Goal: Navigation & Orientation: Understand site structure

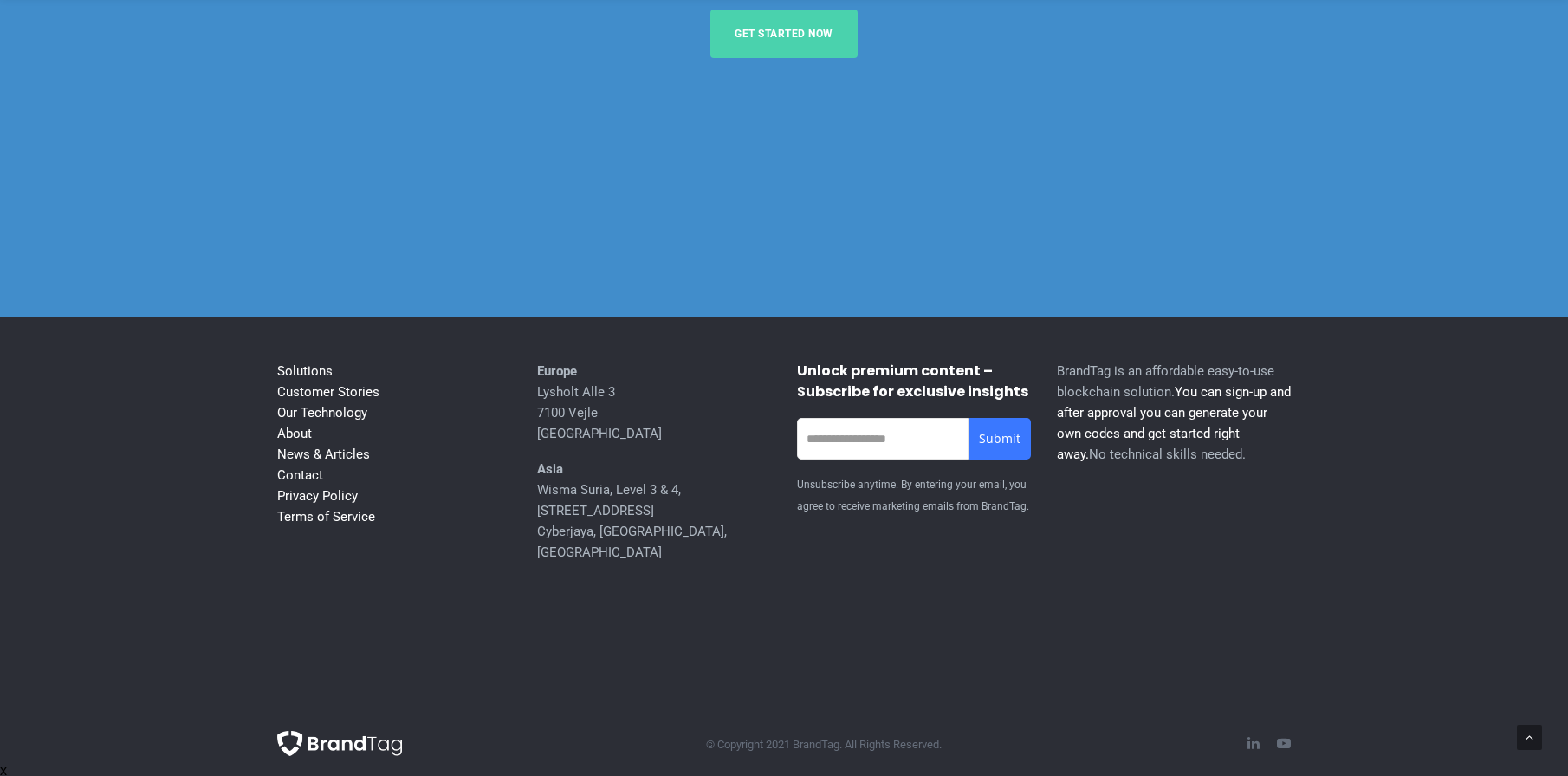
scroll to position [7149, 0]
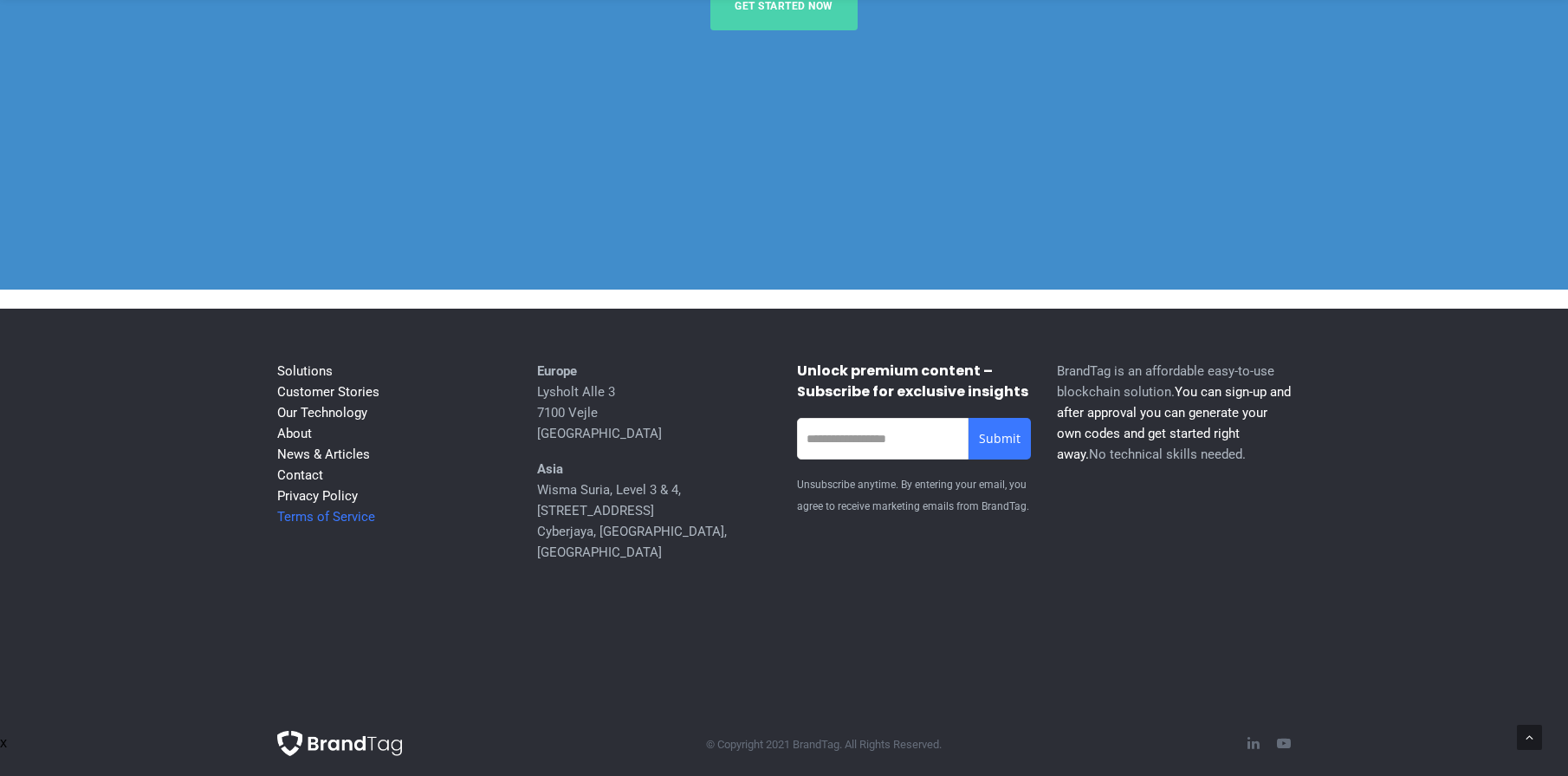
click at [357, 524] on link "Terms of Service" at bounding box center [326, 517] width 98 height 15
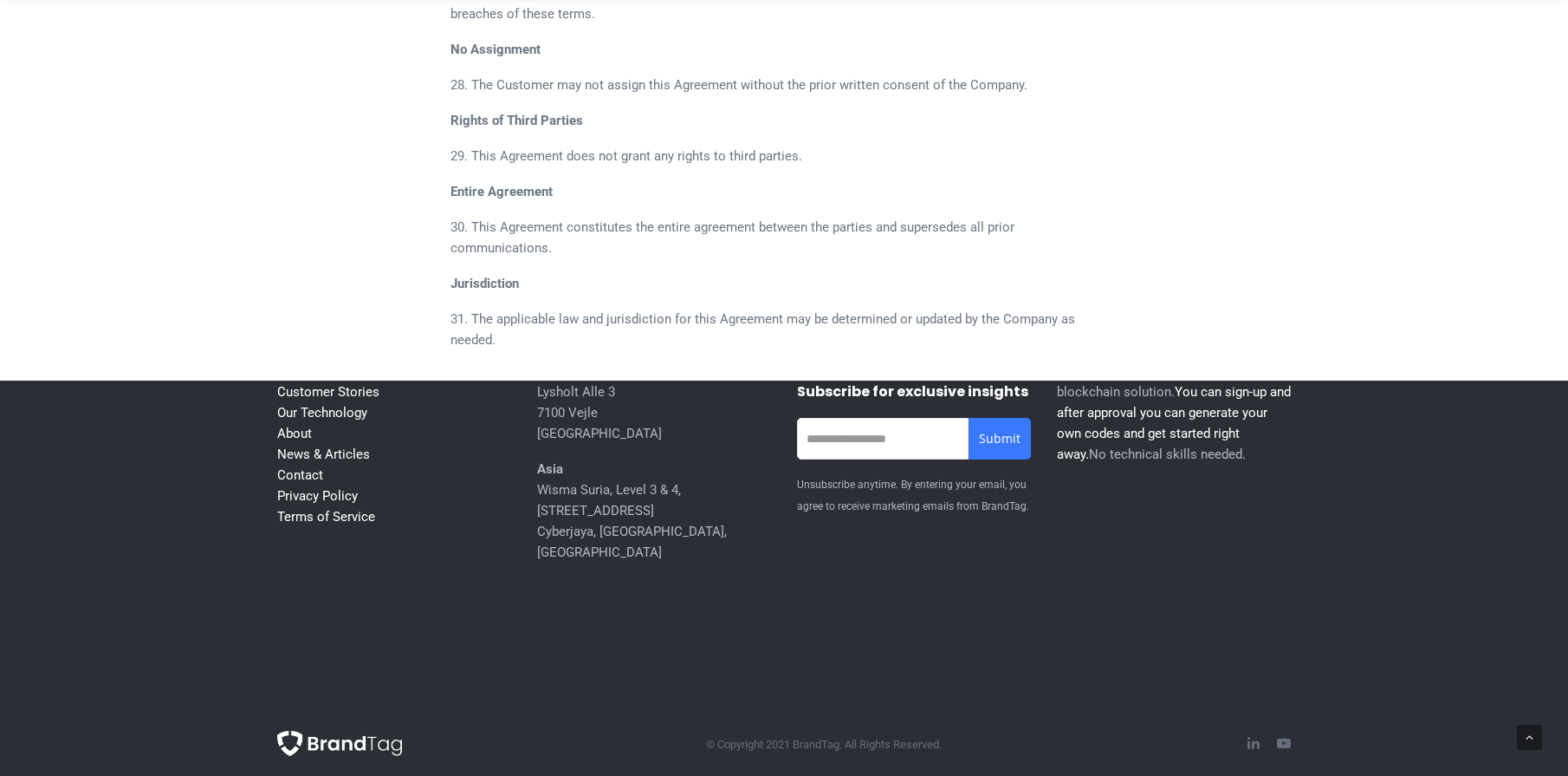
scroll to position [1924, 0]
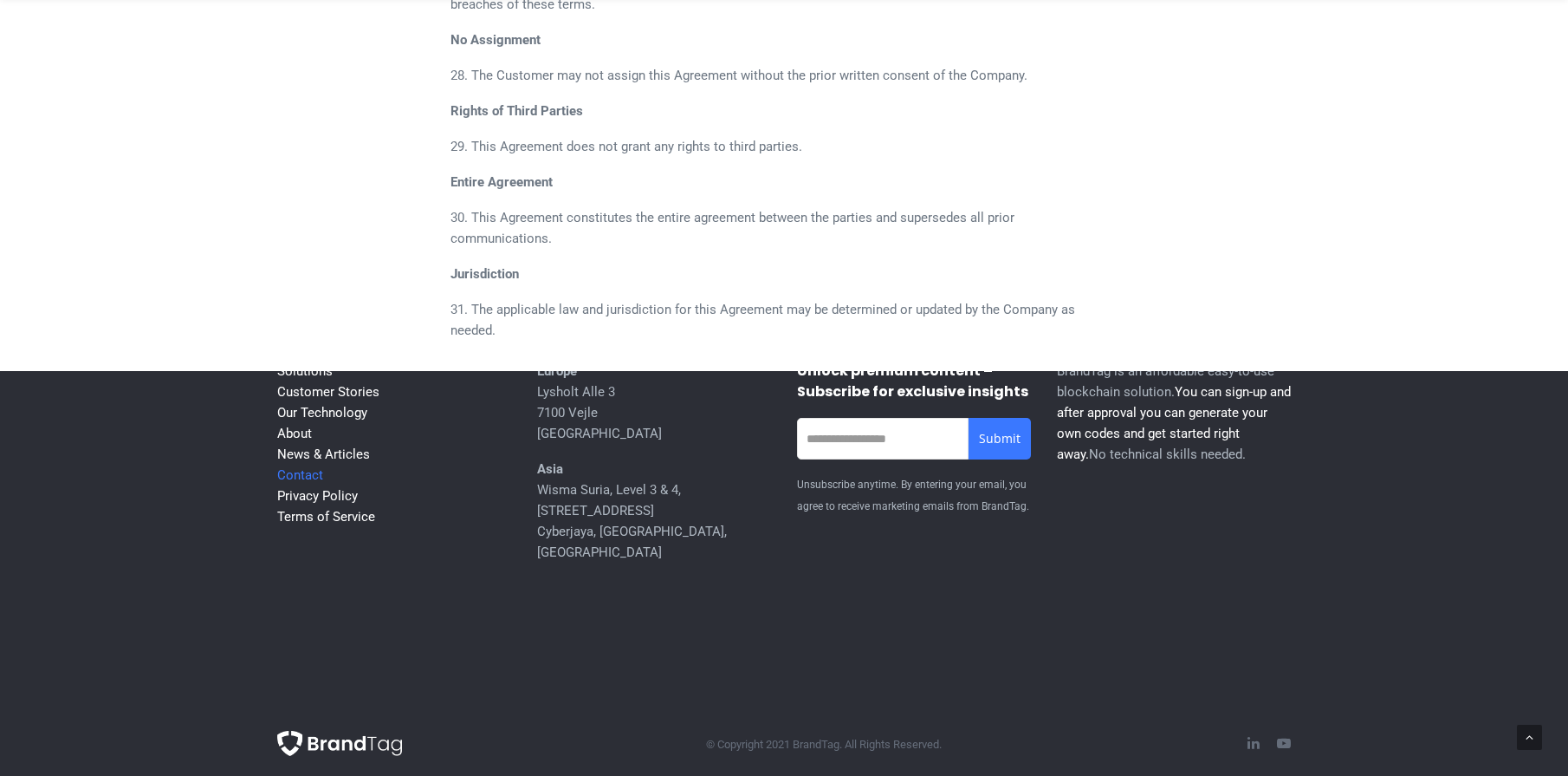
click at [296, 483] on link "Contact" at bounding box center [300, 475] width 45 height 15
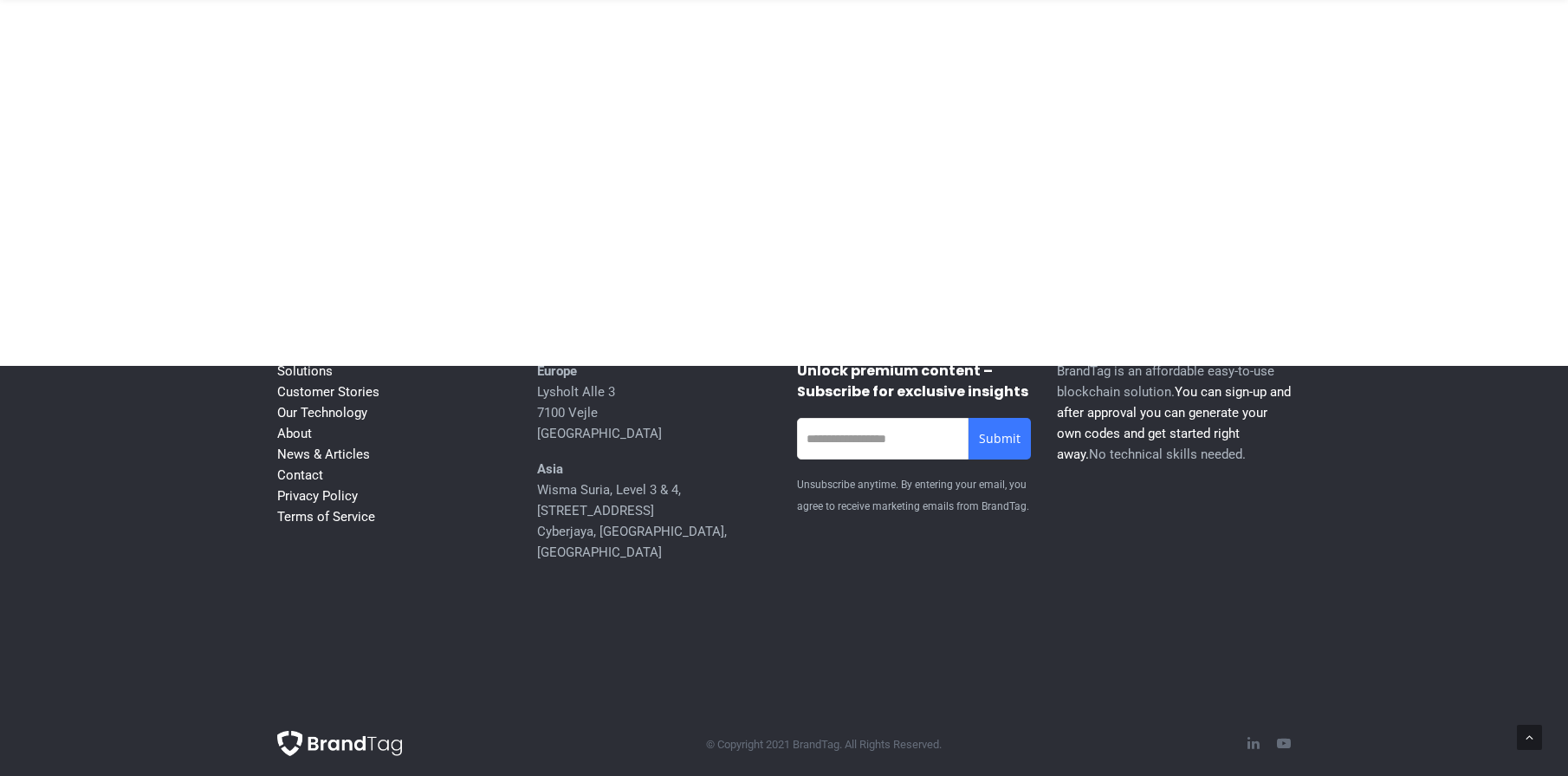
scroll to position [1176, 0]
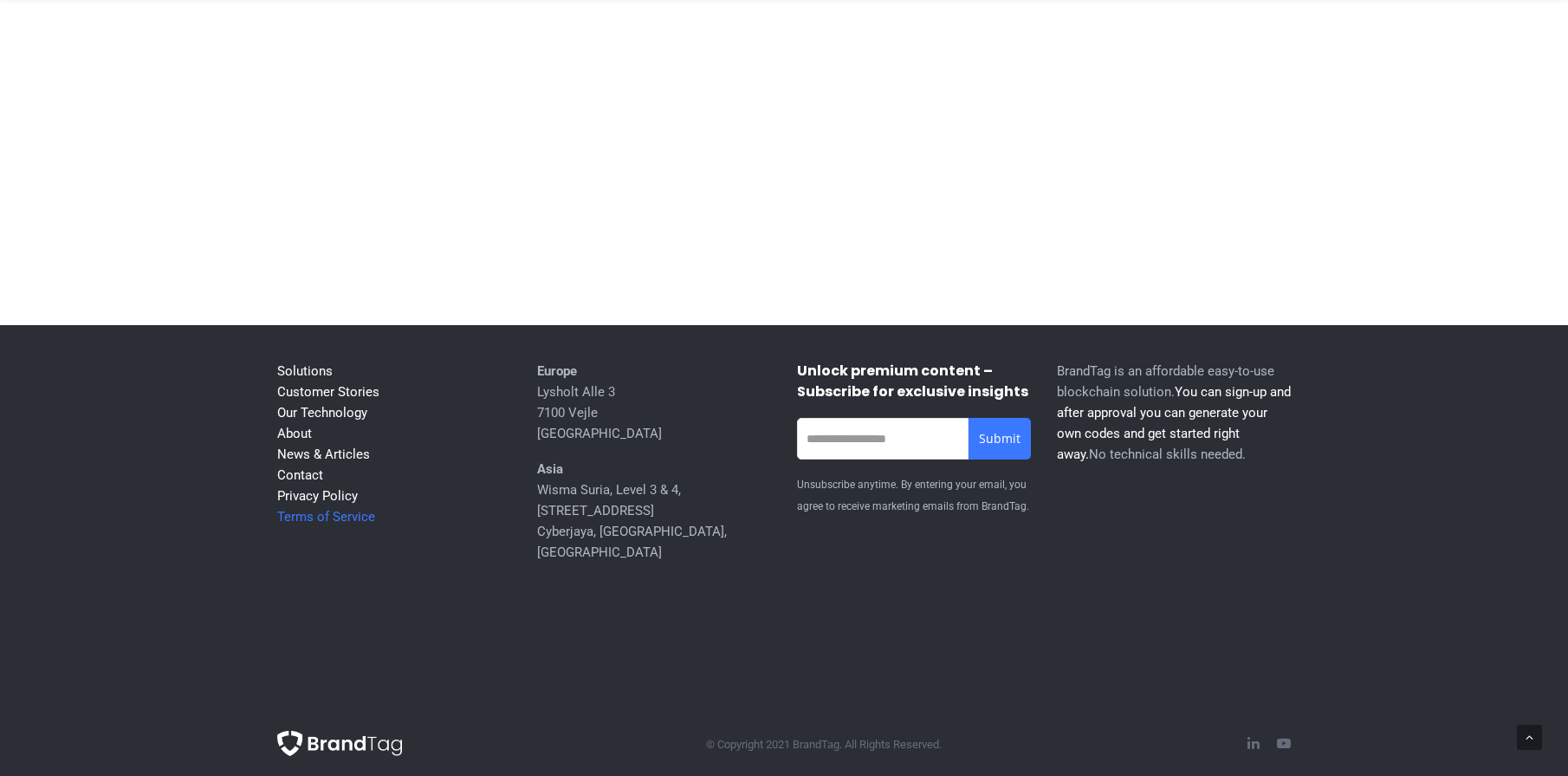
click at [293, 524] on link "Terms of Service" at bounding box center [326, 517] width 98 height 15
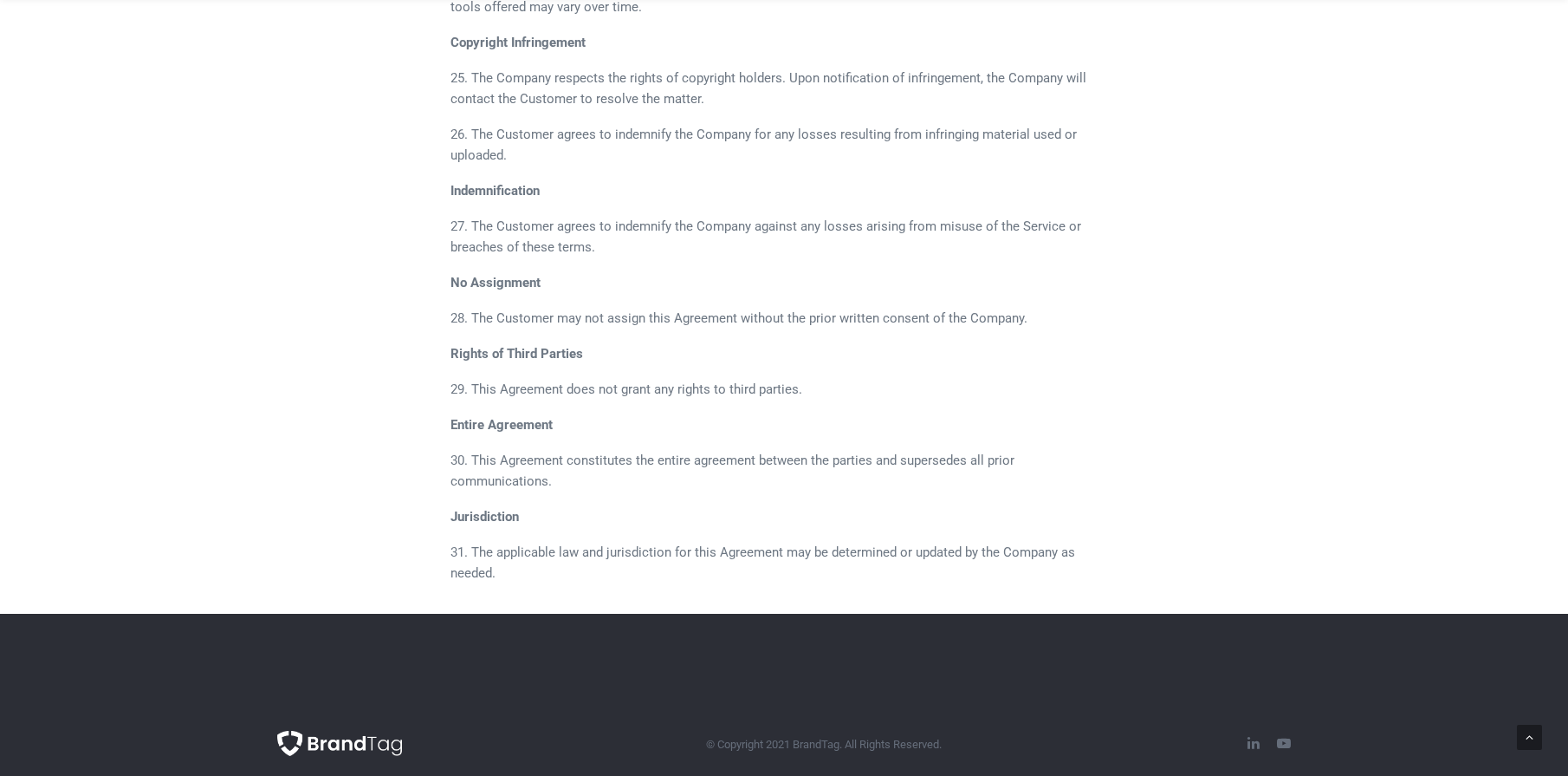
scroll to position [1924, 0]
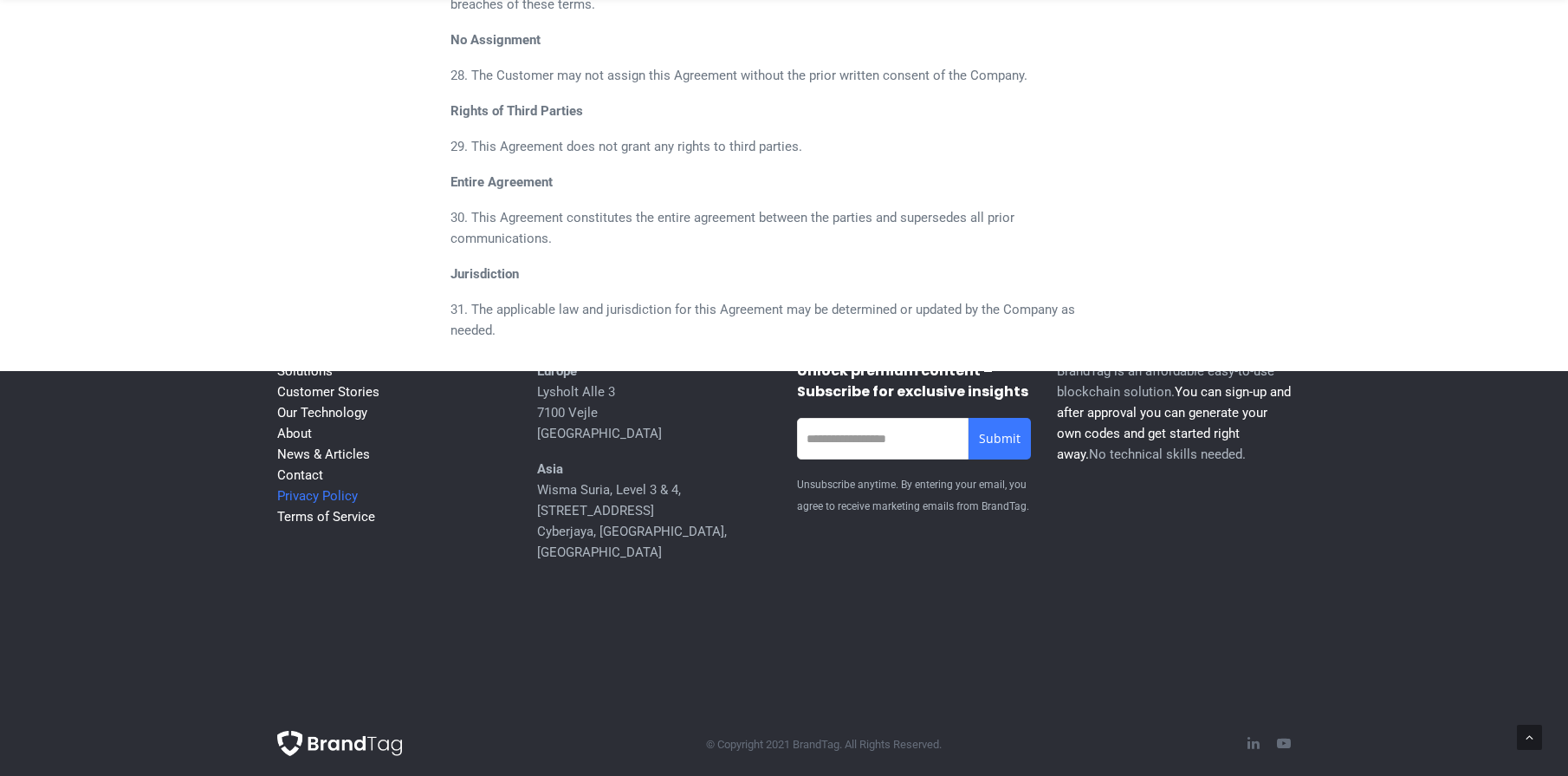
click at [337, 503] on link "Privacy Policy" at bounding box center [317, 495] width 80 height 15
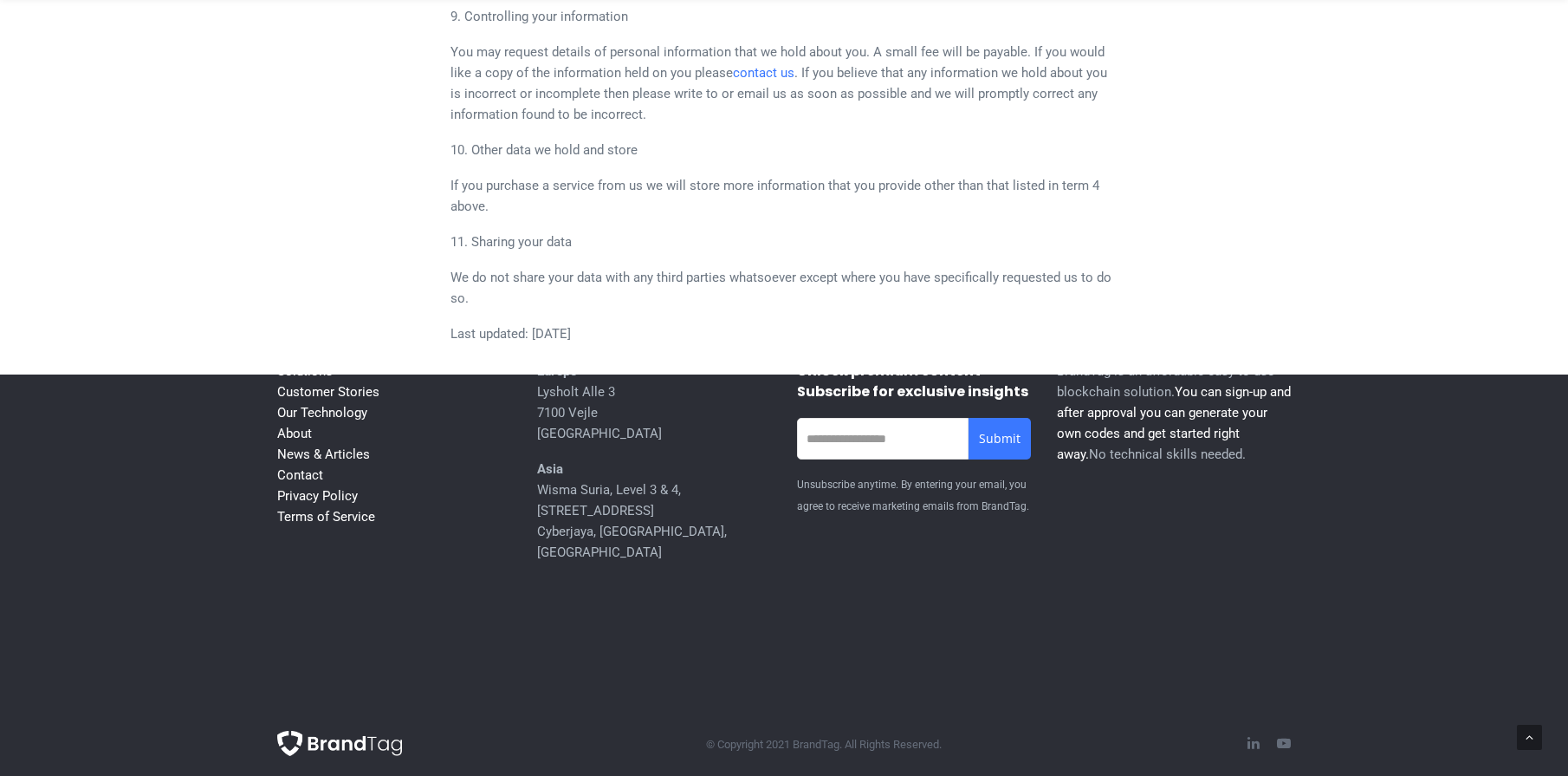
scroll to position [1179, 0]
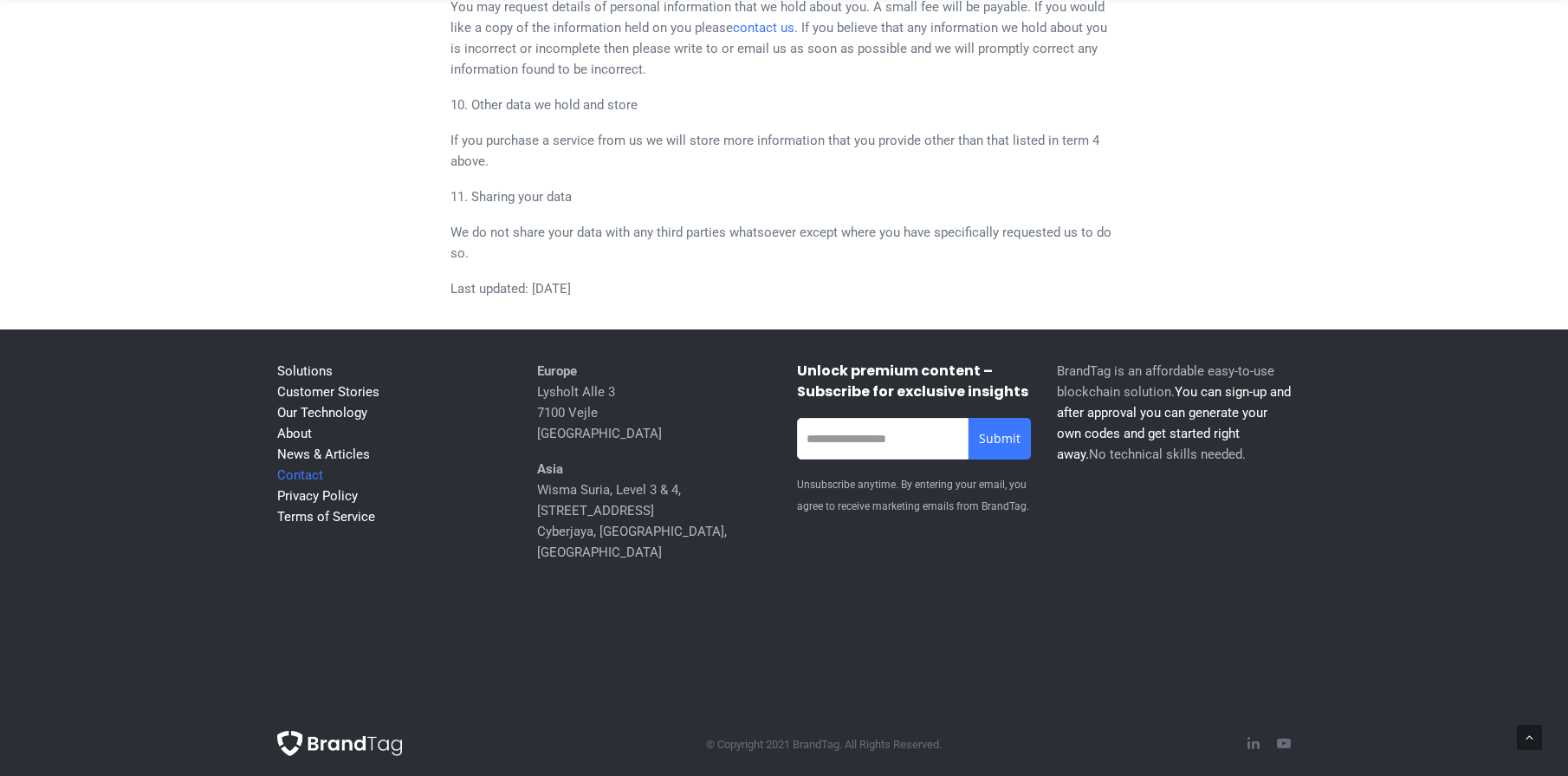
click at [305, 483] on link "Contact" at bounding box center [300, 475] width 45 height 15
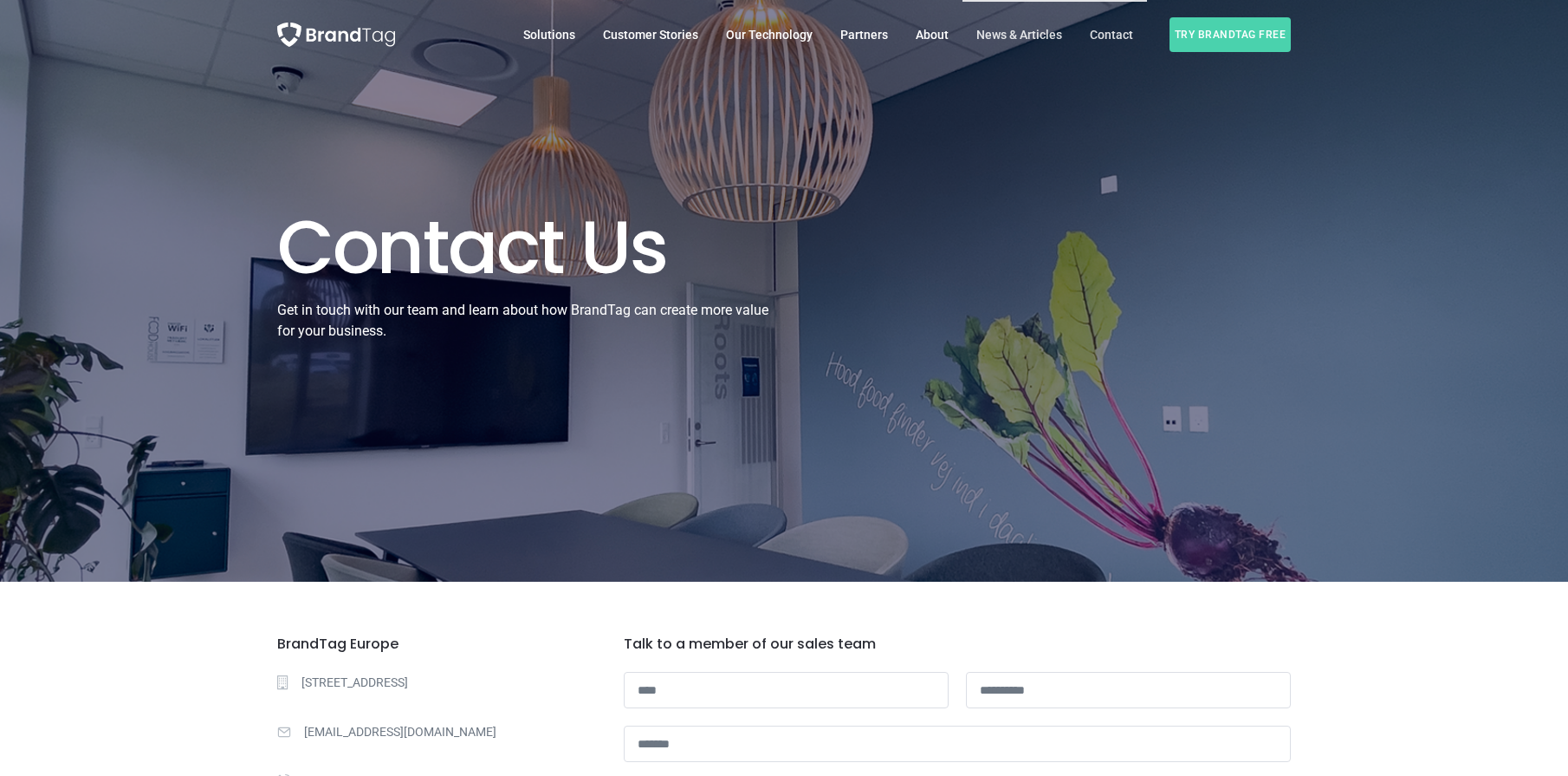
click at [1044, 33] on span "News & Articles" at bounding box center [1019, 35] width 86 height 14
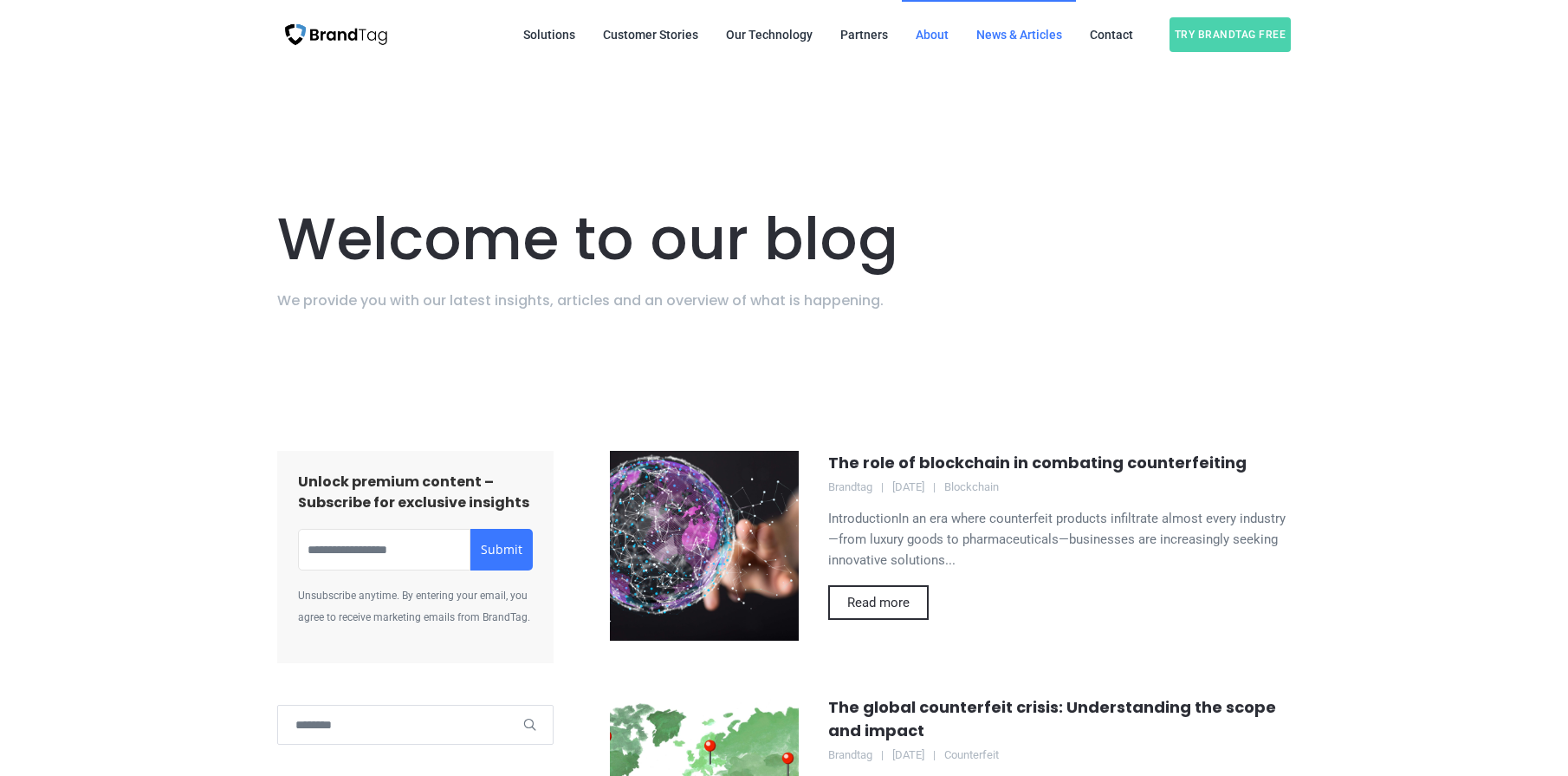
click at [942, 34] on span "About" at bounding box center [932, 35] width 33 height 14
